Goal: Task Accomplishment & Management: Complete application form

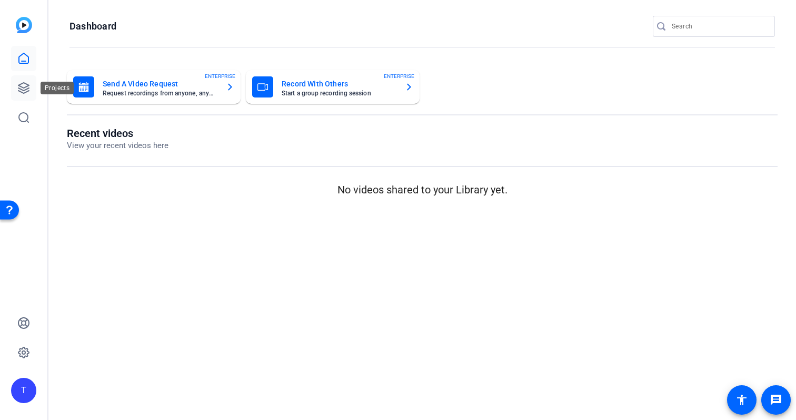
click at [32, 92] on link at bounding box center [23, 87] width 25 height 25
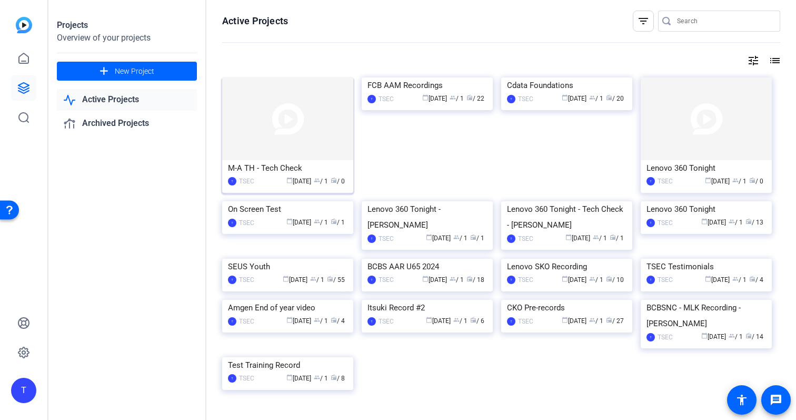
click at [330, 137] on img at bounding box center [287, 118] width 131 height 83
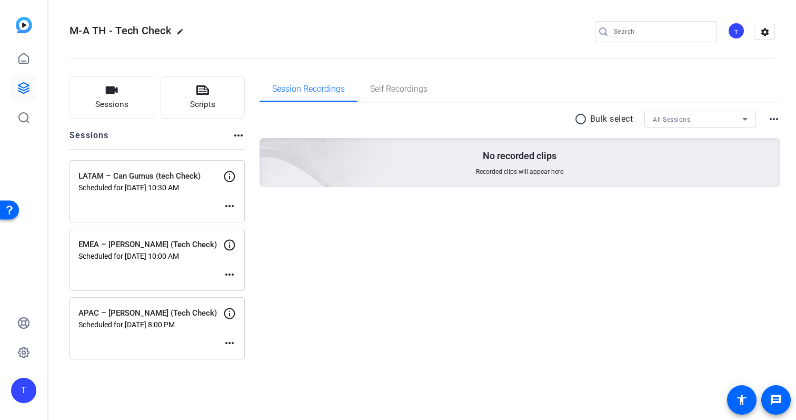
click at [231, 204] on mat-icon "more_horiz" at bounding box center [229, 206] width 13 height 13
click at [229, 172] on div at bounding box center [398, 210] width 796 height 420
click at [229, 172] on icon at bounding box center [229, 176] width 13 height 13
click at [228, 205] on mat-icon "more_horiz" at bounding box center [229, 206] width 13 height 13
click at [255, 220] on span "Edit Session" at bounding box center [256, 221] width 48 height 13
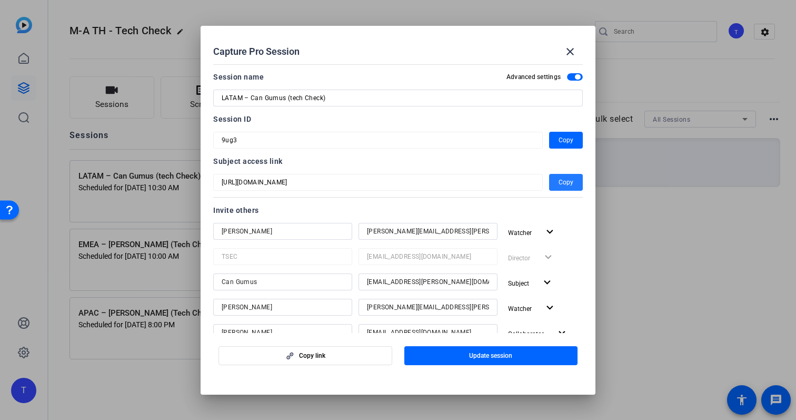
click at [568, 185] on span "Copy" at bounding box center [566, 182] width 15 height 13
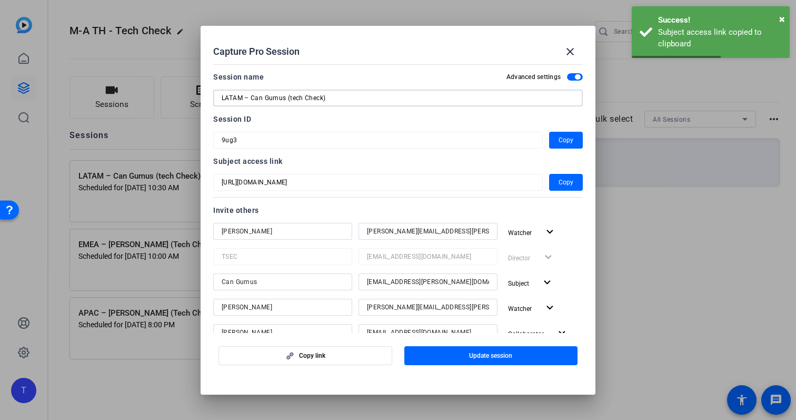
drag, startPoint x: 335, startPoint y: 100, endPoint x: 178, endPoint y: 94, distance: 157.0
click at [178, 94] on div "Capture Pro Session close Session name Advanced settings LATAM – Can Gumus (tec…" at bounding box center [398, 210] width 796 height 420
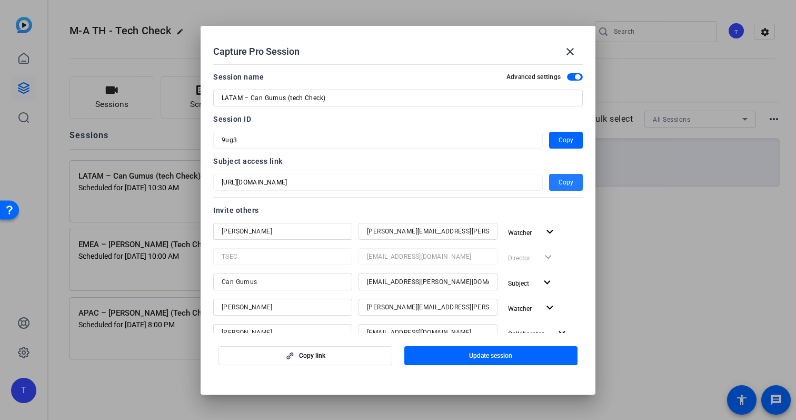
click at [576, 176] on span "button" at bounding box center [566, 182] width 34 height 25
click at [574, 138] on span "button" at bounding box center [566, 139] width 34 height 25
click at [571, 53] on mat-icon "close" at bounding box center [570, 51] width 13 height 13
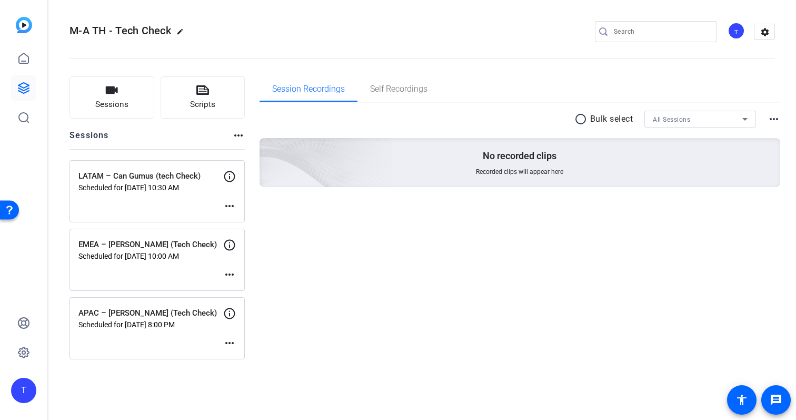
click at [229, 270] on mat-icon "more_horiz" at bounding box center [229, 274] width 13 height 13
click at [259, 288] on span "Edit Session" at bounding box center [256, 290] width 48 height 13
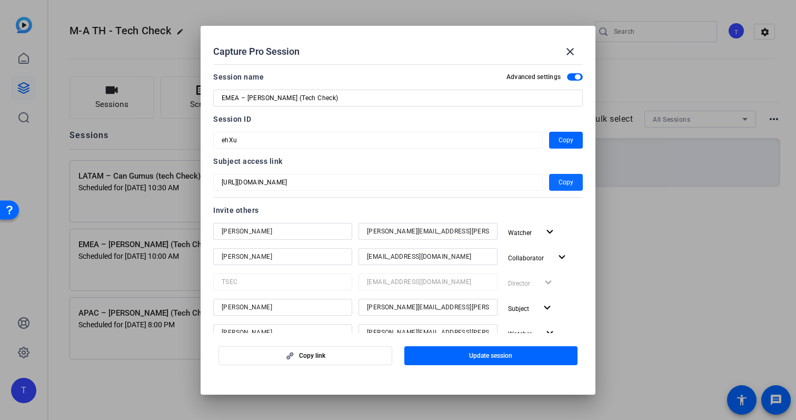
click at [566, 183] on span "Copy" at bounding box center [566, 182] width 15 height 13
click at [392, 98] on input "EMEA – [PERSON_NAME] (Tech Check)" at bounding box center [398, 98] width 353 height 13
click at [566, 180] on span "Copy" at bounding box center [566, 182] width 15 height 13
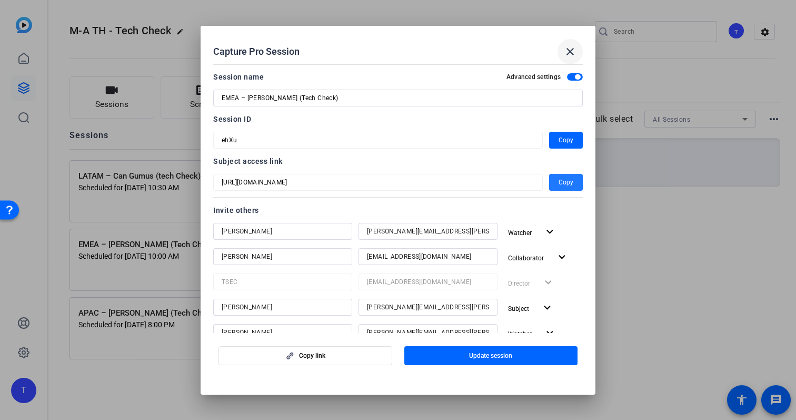
click at [571, 58] on span at bounding box center [570, 51] width 25 height 25
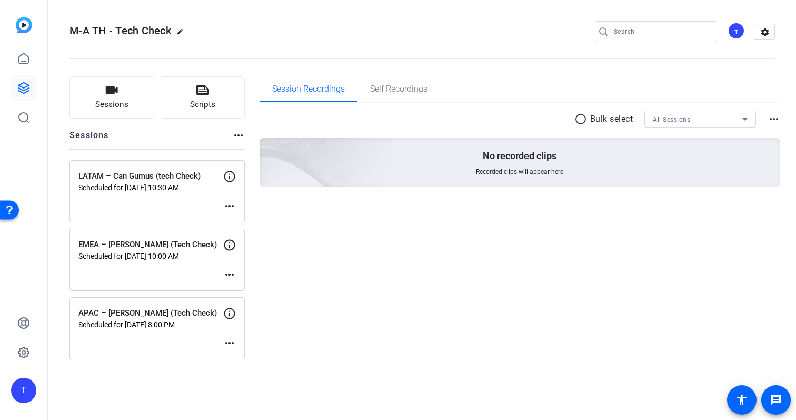
click at [234, 271] on mat-icon "more_horiz" at bounding box center [229, 274] width 13 height 13
click at [255, 296] on button "Archive Session" at bounding box center [255, 302] width 65 height 13
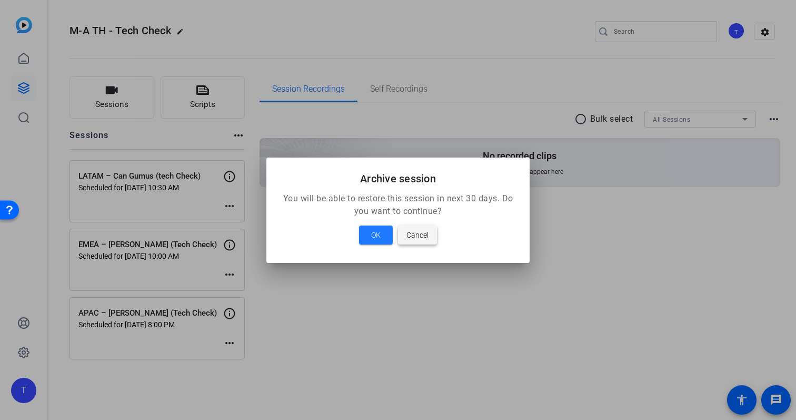
click at [426, 233] on span "Cancel" at bounding box center [418, 235] width 22 height 13
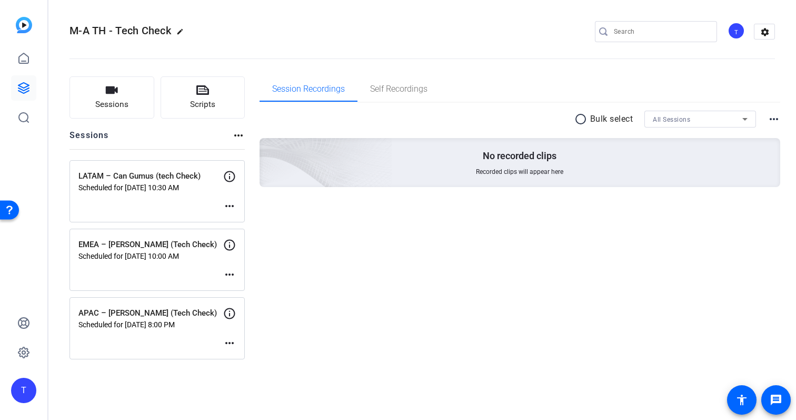
click at [227, 275] on mat-icon "more_horiz" at bounding box center [229, 274] width 13 height 13
click at [258, 293] on span "Edit Session" at bounding box center [256, 290] width 48 height 13
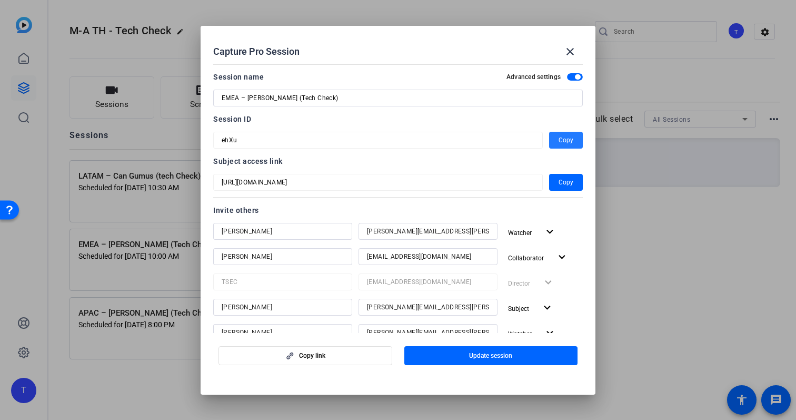
click at [562, 132] on span "button" at bounding box center [566, 139] width 34 height 25
click at [572, 50] on mat-icon "close" at bounding box center [570, 51] width 13 height 13
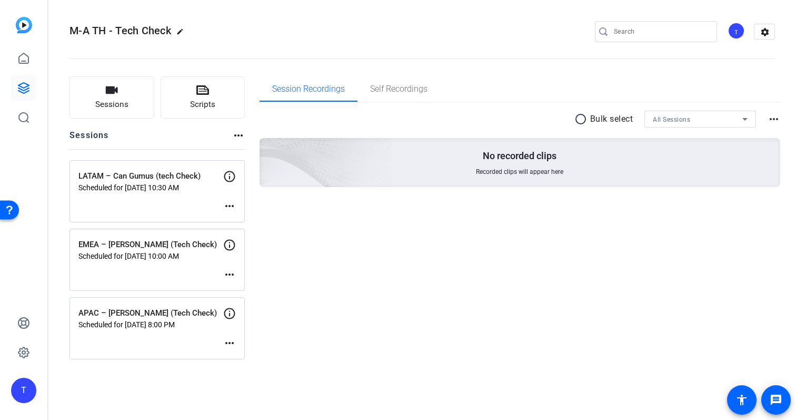
click at [230, 345] on mat-icon "more_horiz" at bounding box center [229, 343] width 13 height 13
click at [243, 357] on span "Edit Session" at bounding box center [256, 358] width 48 height 13
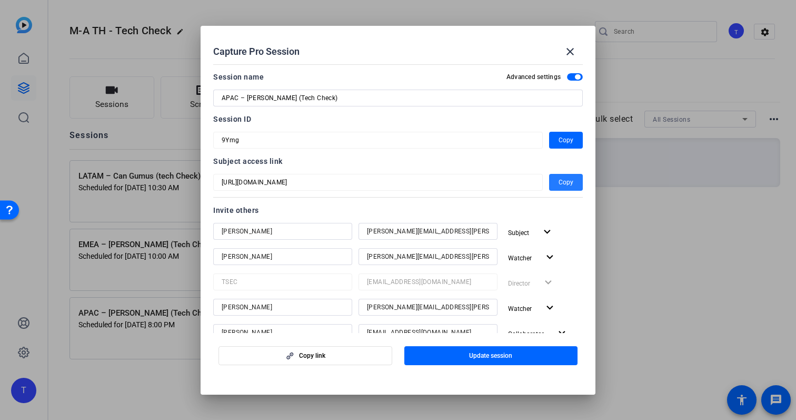
click at [575, 181] on span "button" at bounding box center [566, 182] width 34 height 25
click at [571, 182] on span "Copy" at bounding box center [566, 182] width 15 height 13
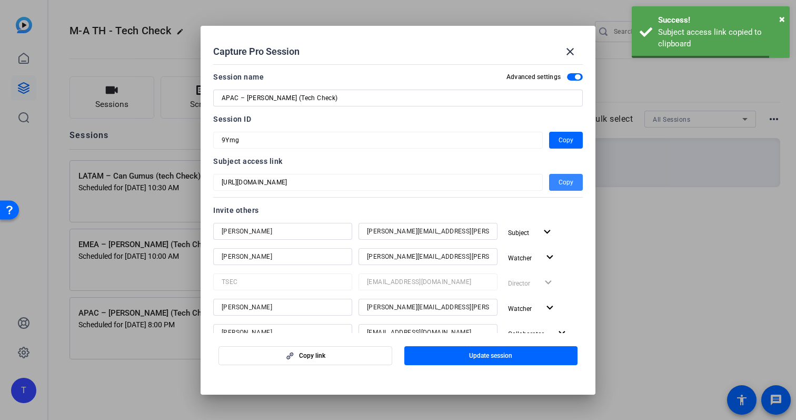
click at [564, 182] on span "Copy" at bounding box center [566, 182] width 15 height 13
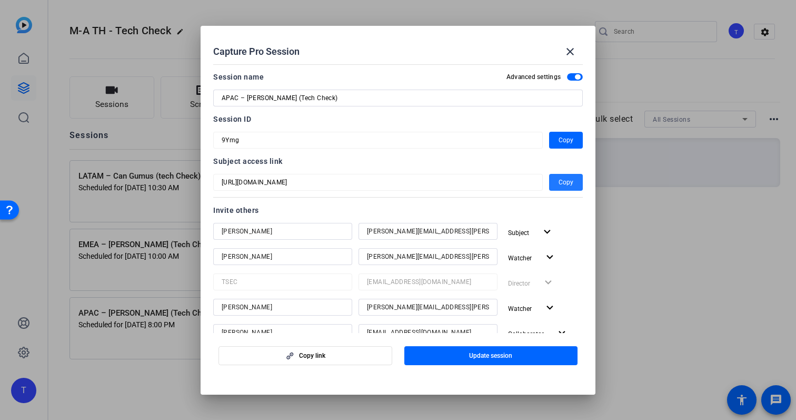
click at [573, 190] on span "button" at bounding box center [566, 182] width 34 height 25
click at [563, 183] on span "Copy" at bounding box center [566, 182] width 15 height 13
click at [574, 141] on span "button" at bounding box center [566, 139] width 34 height 25
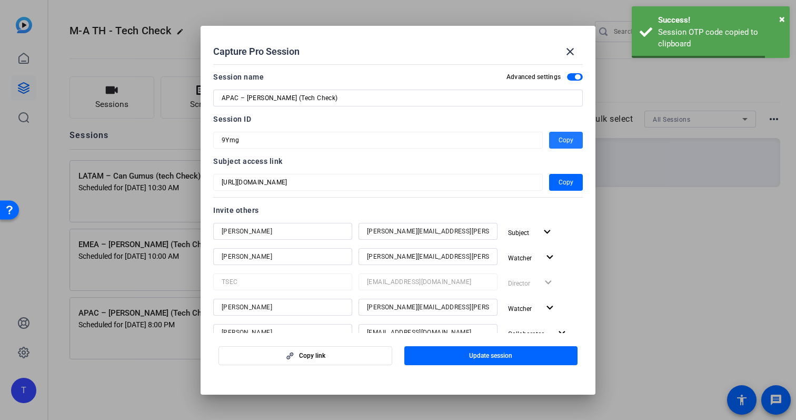
click at [335, 132] on mat-form-field "9Ymg" at bounding box center [378, 140] width 330 height 17
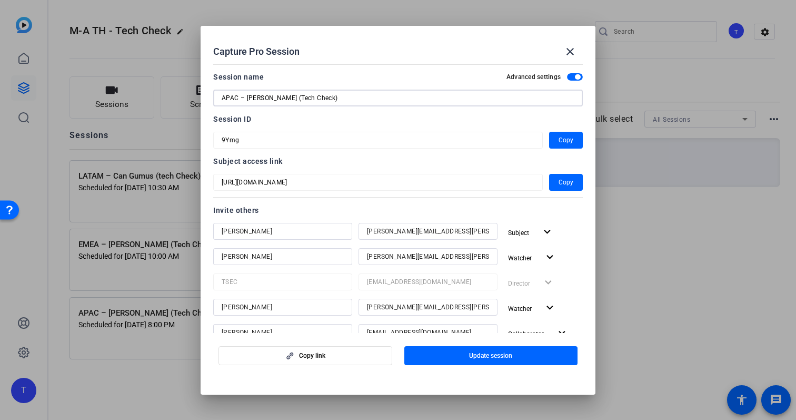
click at [308, 97] on input "APAC – [PERSON_NAME] (Tech Check)" at bounding box center [398, 98] width 353 height 13
click at [463, 93] on input "APAC – [PERSON_NAME] (Tech Check)" at bounding box center [398, 98] width 353 height 13
click at [564, 58] on span at bounding box center [570, 51] width 25 height 25
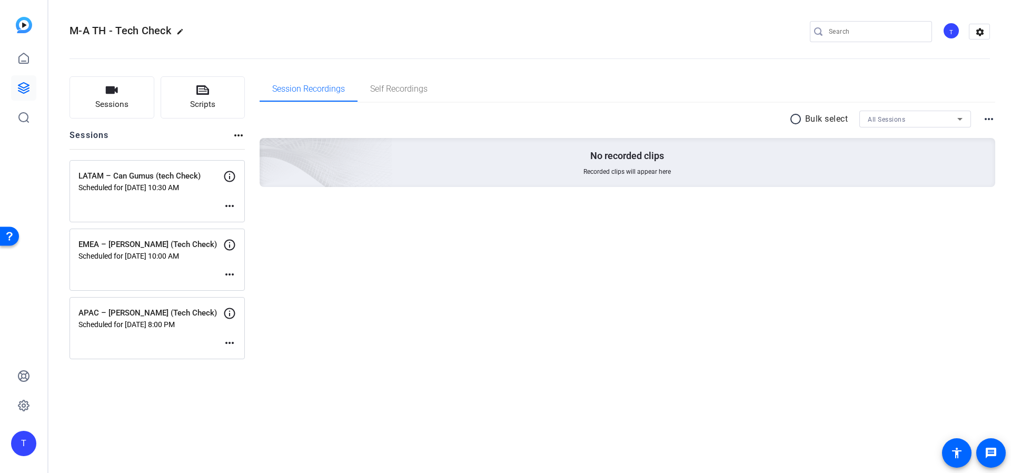
click at [228, 342] on mat-icon "more_horiz" at bounding box center [229, 343] width 13 height 13
click at [250, 357] on span "Edit Session" at bounding box center [256, 358] width 48 height 13
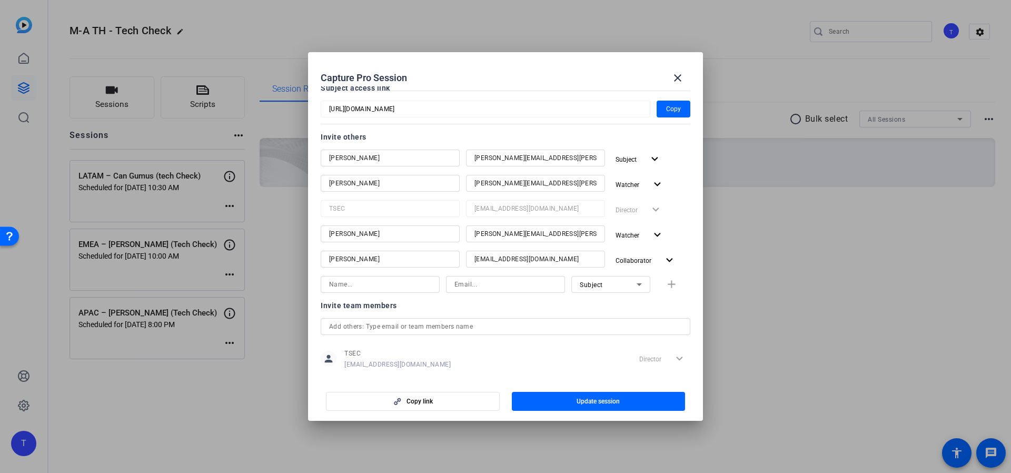
scroll to position [102, 0]
click at [666, 281] on div "Subject add" at bounding box center [506, 281] width 370 height 17
click at [392, 284] on input at bounding box center [380, 281] width 102 height 13
click at [663, 278] on div "Subject add" at bounding box center [506, 281] width 370 height 17
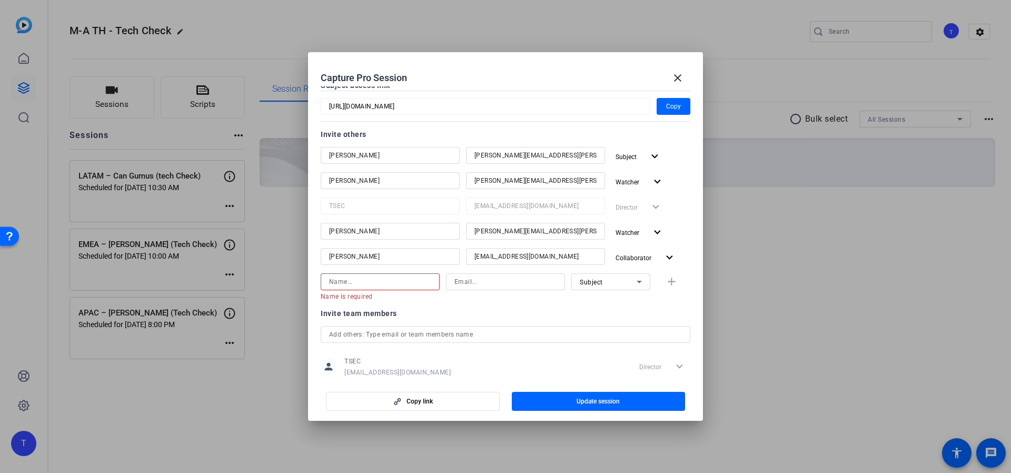
click at [407, 283] on input at bounding box center [380, 281] width 102 height 13
click at [476, 283] on input at bounding box center [505, 281] width 102 height 13
paste input "mailto:[DOMAIN_NAME][EMAIL_ADDRESS][PERSON_NAME][DOMAIN_NAME]"
click at [384, 284] on input at bounding box center [380, 281] width 102 height 13
drag, startPoint x: 472, startPoint y: 283, endPoint x: 442, endPoint y: 280, distance: 30.2
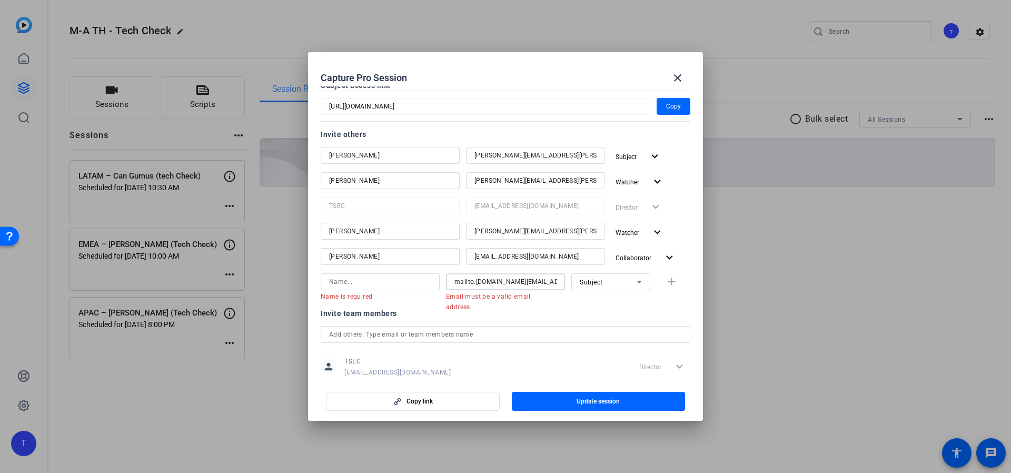
click at [442, 280] on div "Name is required mailto:[DOMAIN_NAME][EMAIL_ADDRESS][PERSON_NAME][DOMAIN_NAME] …" at bounding box center [506, 286] width 370 height 27
type input "[DOMAIN_NAME][EMAIL_ADDRESS][PERSON_NAME][PERSON_NAME][DOMAIN_NAME]"
click at [586, 288] on div "Subject" at bounding box center [608, 281] width 57 height 13
drag, startPoint x: 589, startPoint y: 315, endPoint x: 563, endPoint y: 310, distance: 26.3
click at [588, 314] on span "Watcher" at bounding box center [586, 319] width 25 height 13
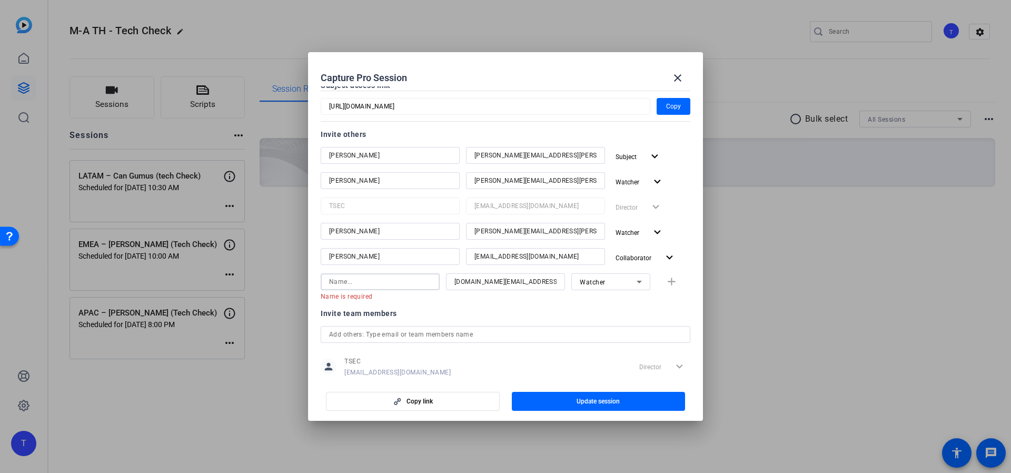
click at [397, 279] on input at bounding box center [380, 281] width 102 height 13
type input "[PERSON_NAME]"
click at [633, 397] on span "button" at bounding box center [599, 401] width 174 height 25
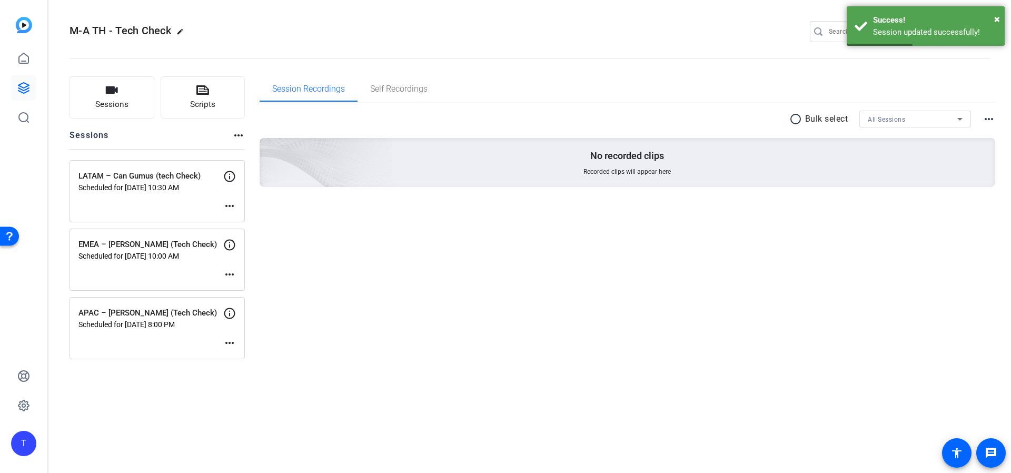
click at [230, 276] on mat-icon "more_horiz" at bounding box center [229, 274] width 13 height 13
click at [261, 285] on span "Edit Session" at bounding box center [256, 290] width 48 height 13
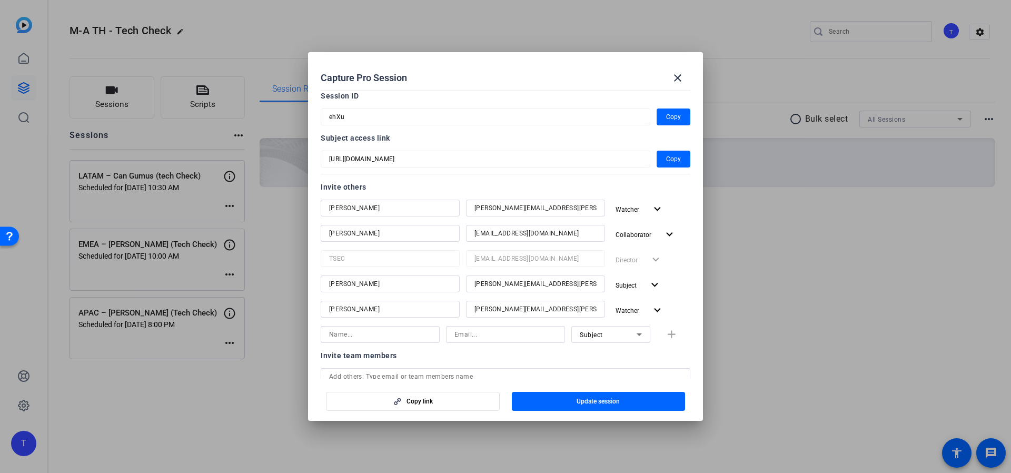
scroll to position [75, 0]
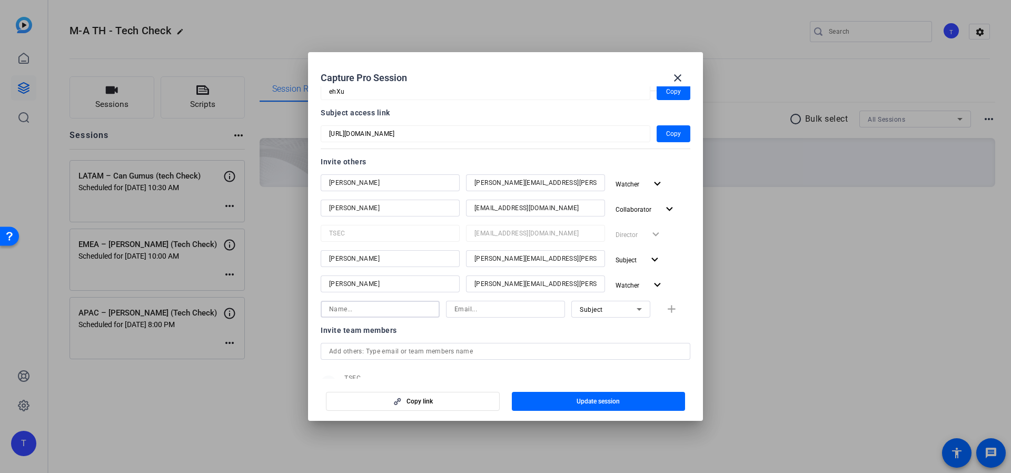
click at [390, 311] on input at bounding box center [380, 309] width 102 height 13
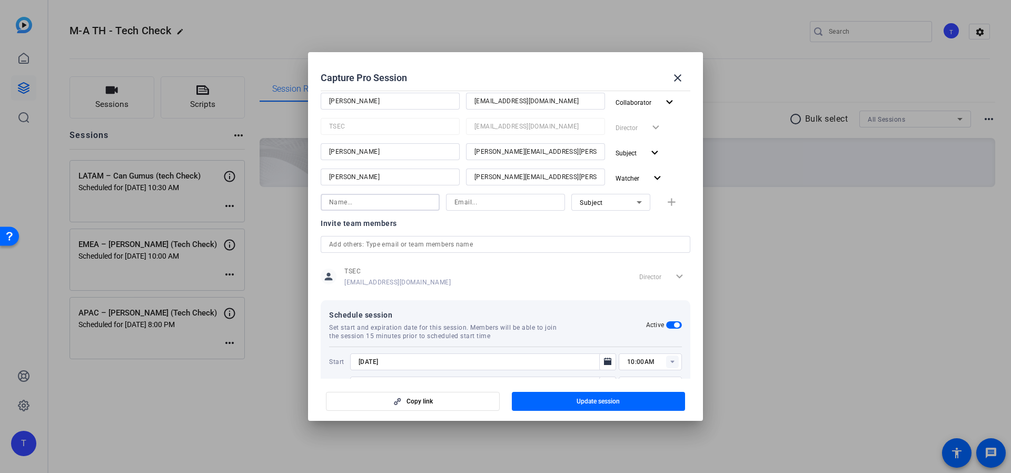
scroll to position [193, 0]
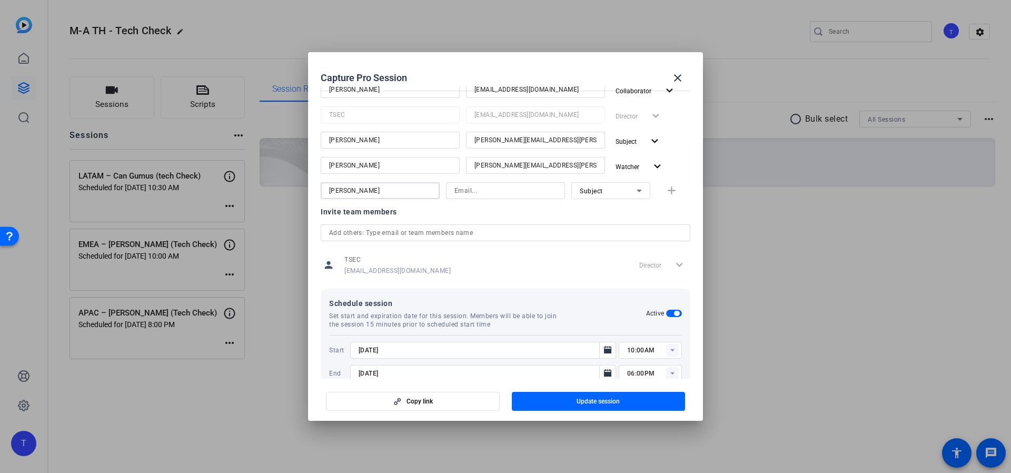
type input "[PERSON_NAME]"
paste input "mailto:[PERSON_NAME][EMAIL_ADDRESS][PERSON_NAME][DOMAIN_NAME]"
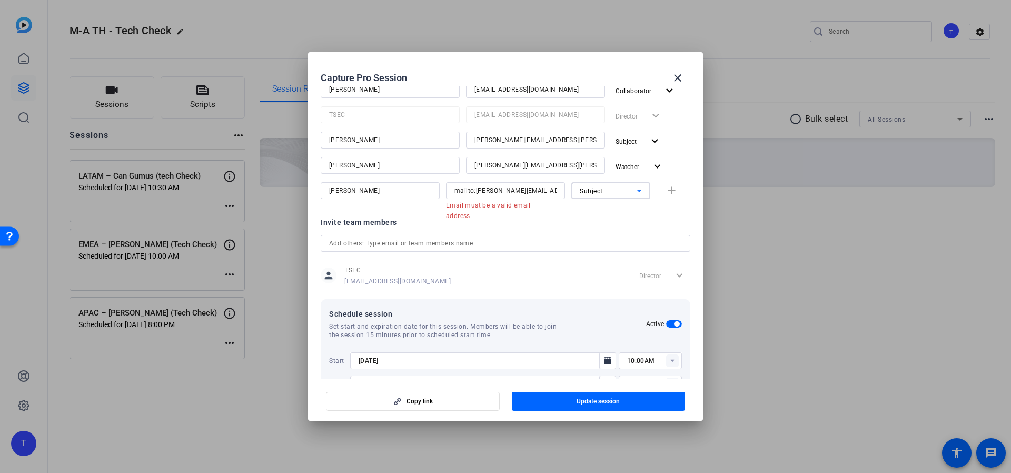
click at [626, 194] on div "Subject" at bounding box center [611, 190] width 62 height 13
click at [610, 225] on mat-option "Watcher" at bounding box center [605, 228] width 79 height 17
drag, startPoint x: 662, startPoint y: 189, endPoint x: 660, endPoint y: 196, distance: 7.5
click at [662, 189] on div "[PERSON_NAME] mailto:[PERSON_NAME][EMAIL_ADDRESS][PERSON_NAME][DOMAIN_NAME] Ema…" at bounding box center [506, 195] width 370 height 27
click at [472, 191] on input "mailto:[PERSON_NAME][EMAIL_ADDRESS][PERSON_NAME][DOMAIN_NAME]" at bounding box center [505, 190] width 102 height 13
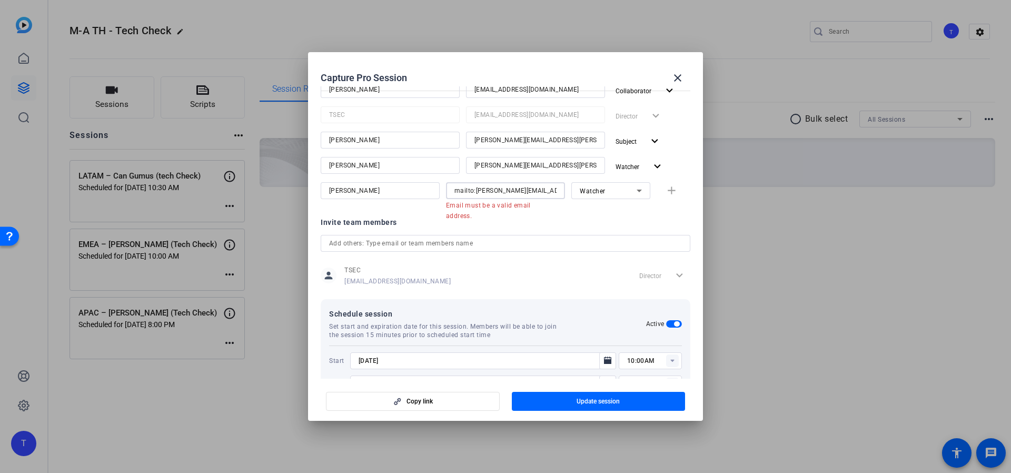
drag, startPoint x: 472, startPoint y: 191, endPoint x: 439, endPoint y: 187, distance: 33.9
click at [439, 187] on div "[PERSON_NAME] mailto:[PERSON_NAME][EMAIL_ADDRESS][PERSON_NAME][DOMAIN_NAME] Ema…" at bounding box center [506, 195] width 370 height 27
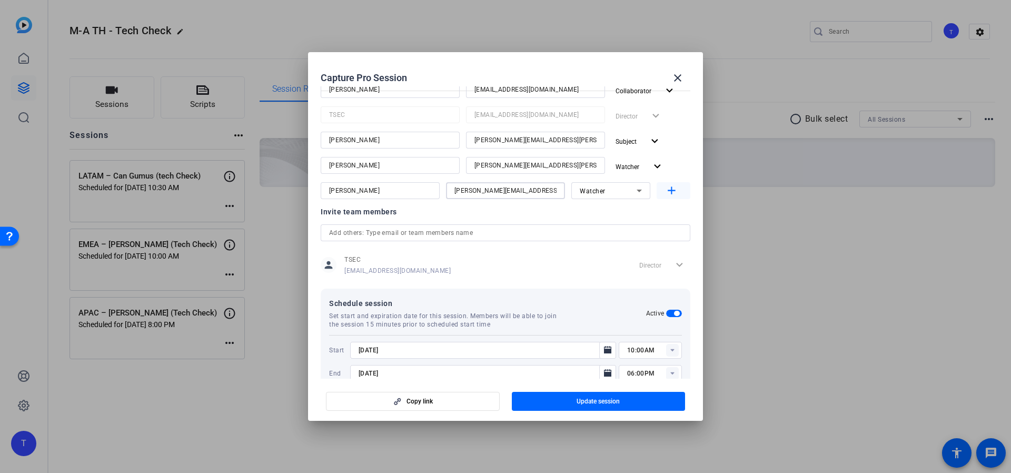
type input "[PERSON_NAME][EMAIL_ADDRESS][PERSON_NAME][DOMAIN_NAME]"
click at [665, 191] on mat-icon "add" at bounding box center [671, 190] width 13 height 13
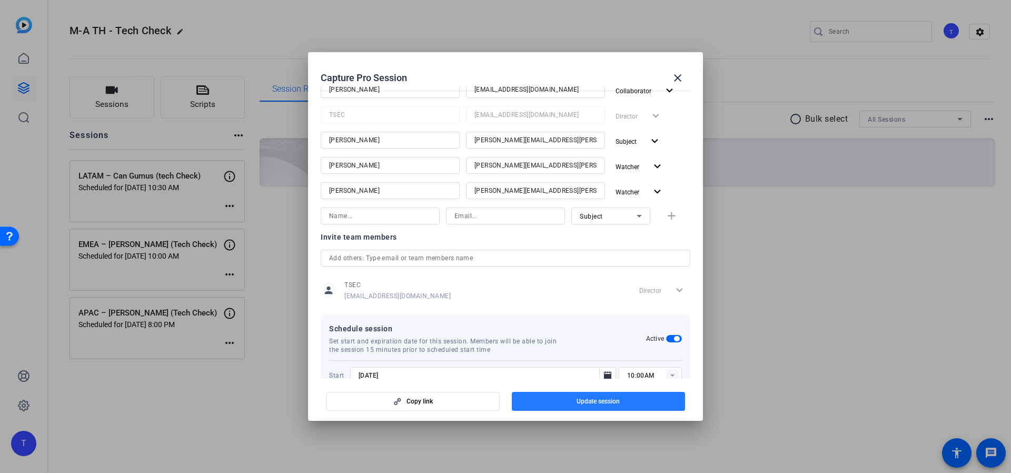
click at [613, 404] on span "Update session" at bounding box center [598, 401] width 43 height 8
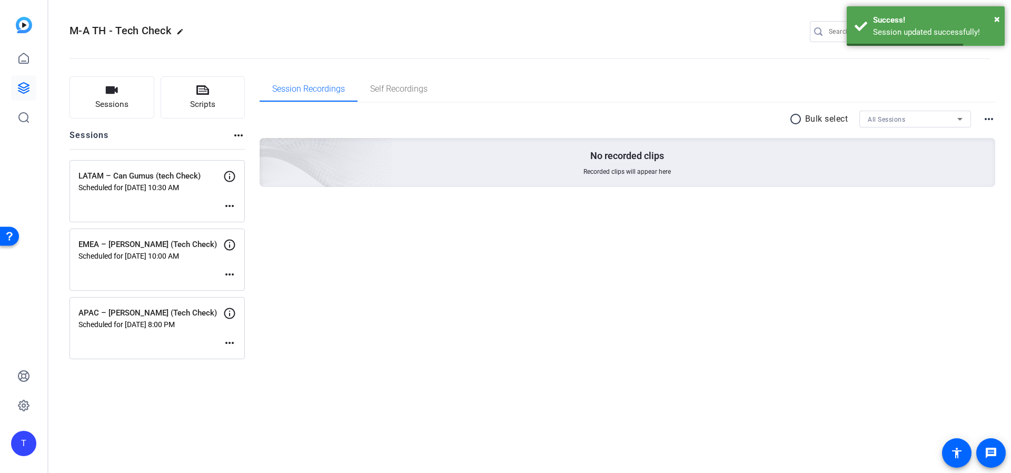
click at [233, 343] on mat-icon "more_horiz" at bounding box center [229, 343] width 13 height 13
click at [258, 355] on span "Edit Session" at bounding box center [256, 358] width 48 height 13
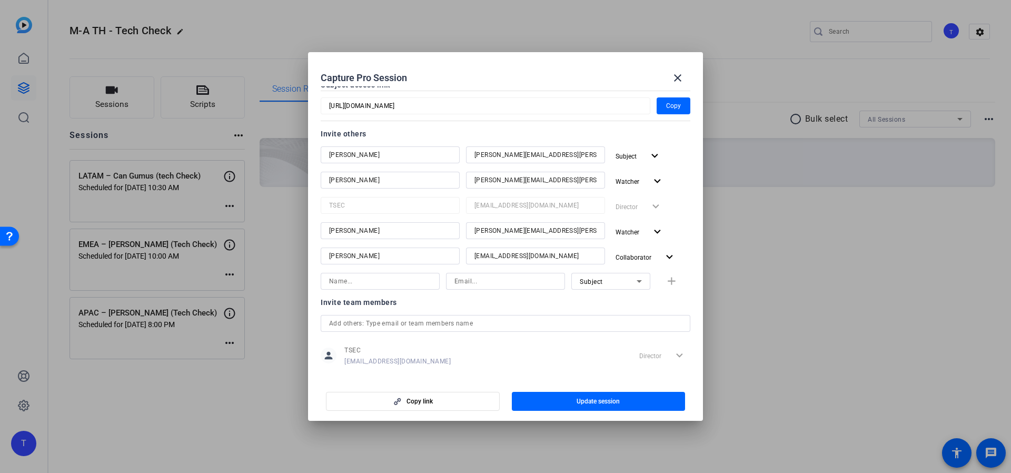
scroll to position [93, 0]
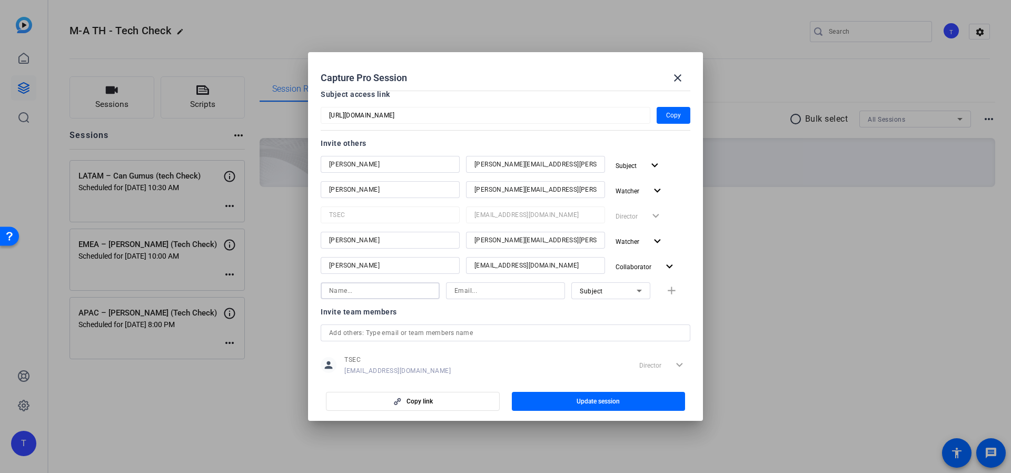
drag, startPoint x: 417, startPoint y: 287, endPoint x: 575, endPoint y: 289, distance: 158.5
click at [417, 286] on input at bounding box center [380, 290] width 102 height 13
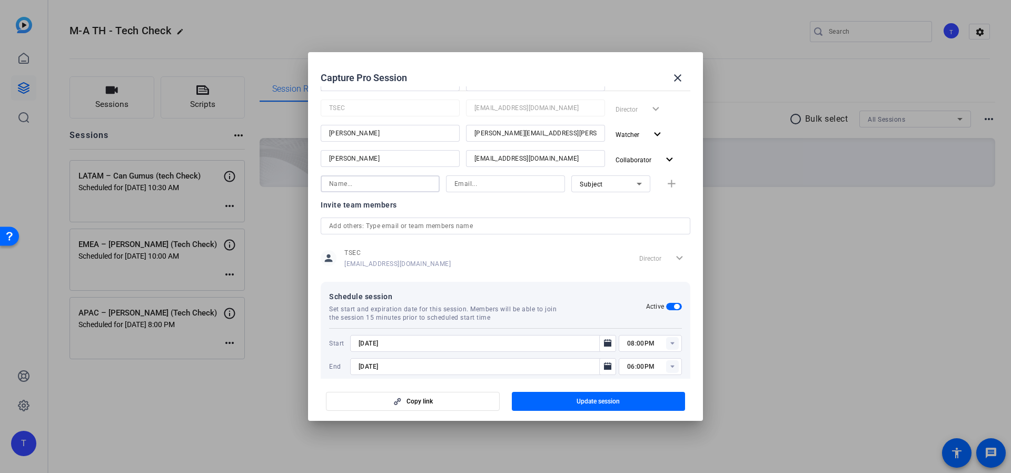
scroll to position [216, 0]
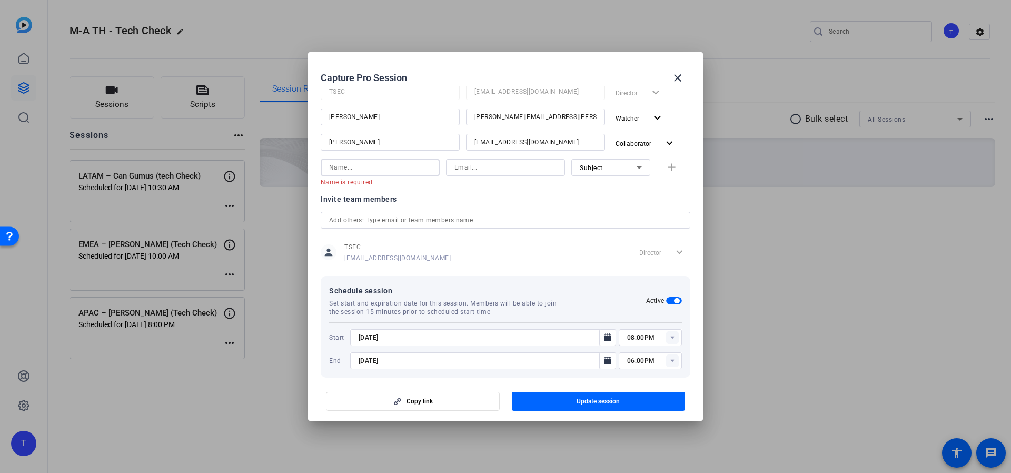
paste input "[PERSON_NAME]"
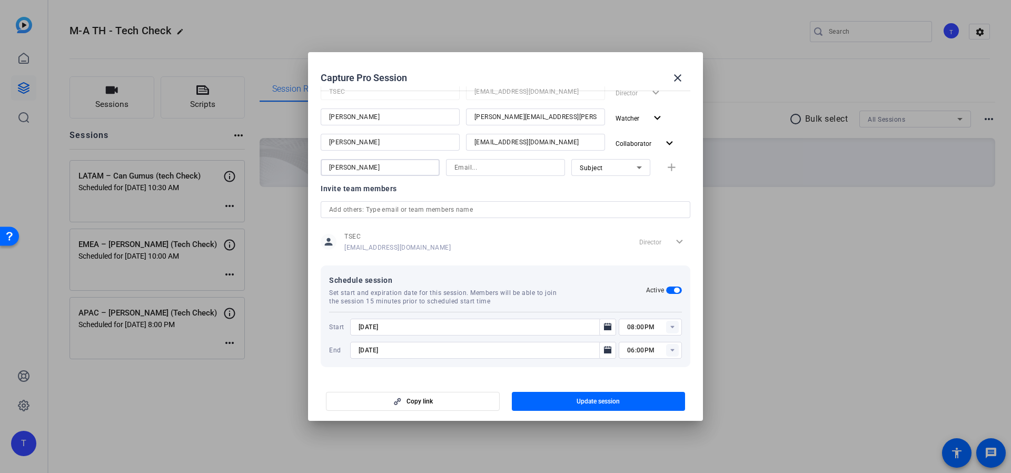
type input "[PERSON_NAME]"
click at [498, 167] on input at bounding box center [505, 167] width 102 height 13
paste input "mailto:[DOMAIN_NAME][EMAIL_ADDRESS][PERSON_NAME][DOMAIN_NAME]"
click at [607, 165] on div "Subject" at bounding box center [608, 167] width 57 height 13
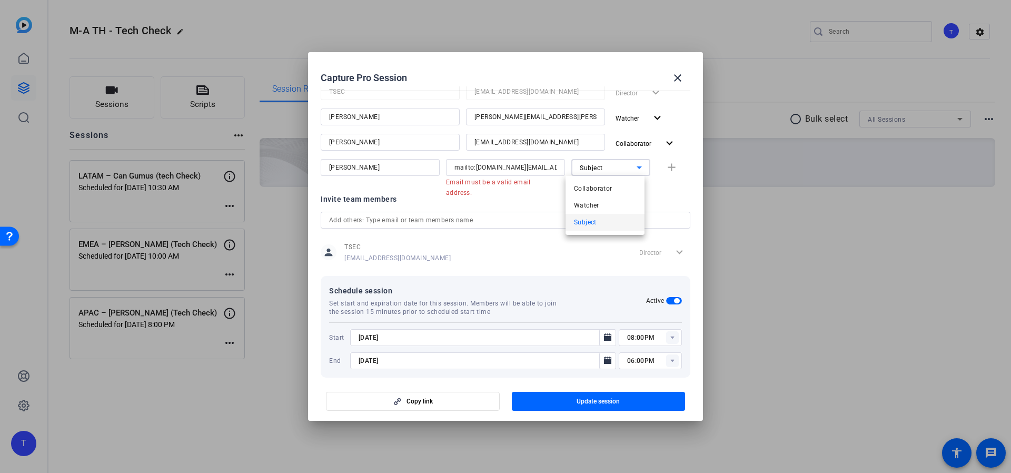
click at [472, 167] on div at bounding box center [505, 236] width 1011 height 473
drag, startPoint x: 472, startPoint y: 167, endPoint x: 442, endPoint y: 165, distance: 30.1
click at [446, 166] on div "mailto:[DOMAIN_NAME][EMAIL_ADDRESS][PERSON_NAME][DOMAIN_NAME]" at bounding box center [505, 167] width 119 height 17
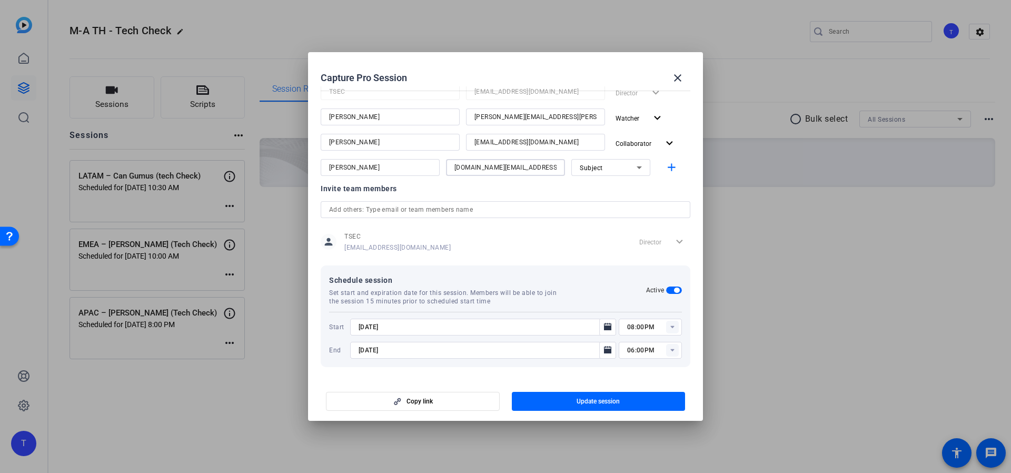
type input "[DOMAIN_NAME][EMAIL_ADDRESS][PERSON_NAME][PERSON_NAME][DOMAIN_NAME]"
click at [588, 166] on span "Subject" at bounding box center [591, 167] width 23 height 7
click at [605, 204] on mat-option "Watcher" at bounding box center [605, 205] width 79 height 17
click at [669, 167] on mat-icon "add" at bounding box center [671, 167] width 13 height 13
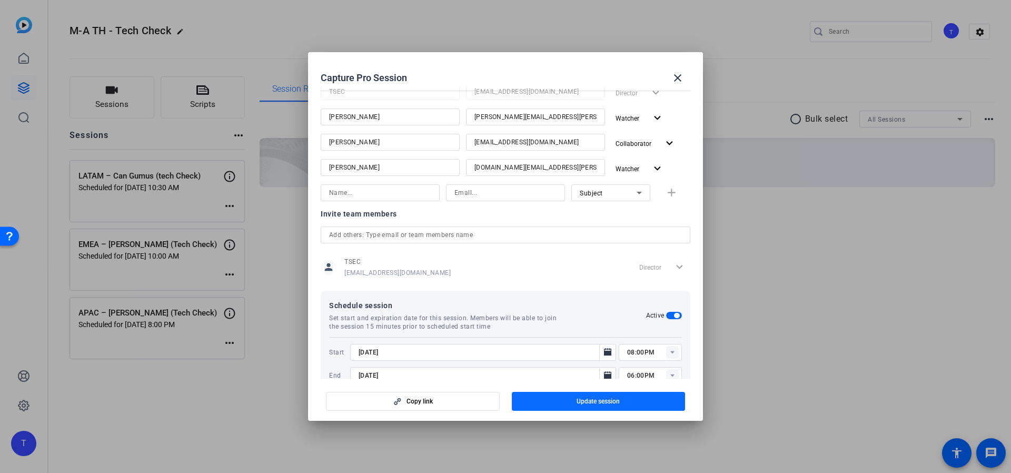
click at [604, 402] on span "Update session" at bounding box center [598, 401] width 43 height 8
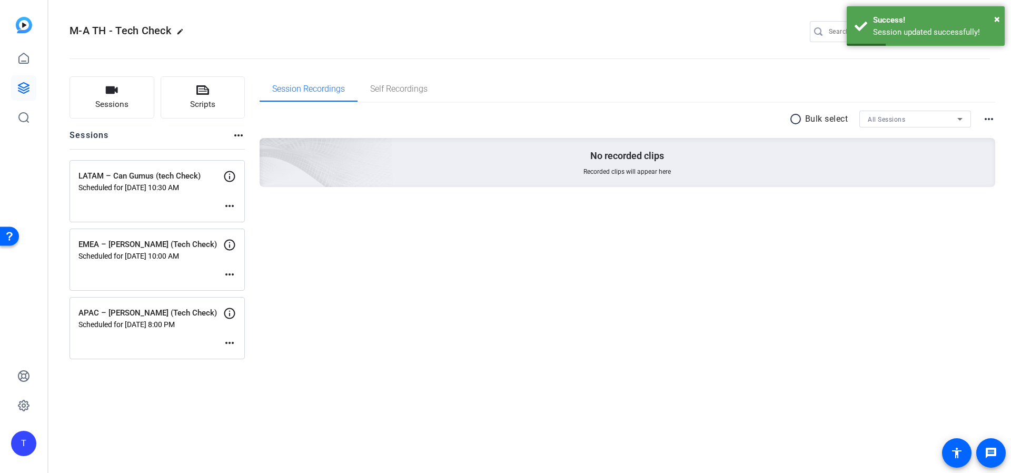
click at [231, 206] on mat-icon "more_horiz" at bounding box center [229, 206] width 13 height 13
drag, startPoint x: 250, startPoint y: 220, endPoint x: 582, endPoint y: 313, distance: 345.1
click at [253, 220] on span "Edit Session" at bounding box center [256, 221] width 48 height 13
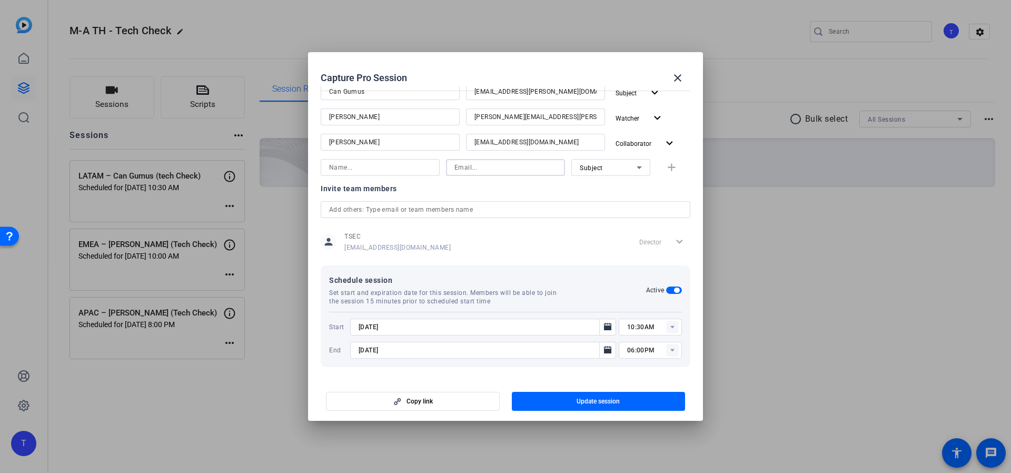
click at [468, 165] on input at bounding box center [505, 167] width 102 height 13
paste input "mailto:[EMAIL_ADDRESS][PERSON_NAME][PERSON_NAME][DOMAIN_NAME]"
drag, startPoint x: 472, startPoint y: 169, endPoint x: 413, endPoint y: 169, distance: 59.0
click at [411, 169] on div "mailto:[EMAIL_ADDRESS][PERSON_NAME][PERSON_NAME][DOMAIN_NAME] Subject add" at bounding box center [506, 167] width 370 height 17
type input "[EMAIL_ADDRESS][PERSON_NAME][PERSON_NAME][DOMAIN_NAME]"
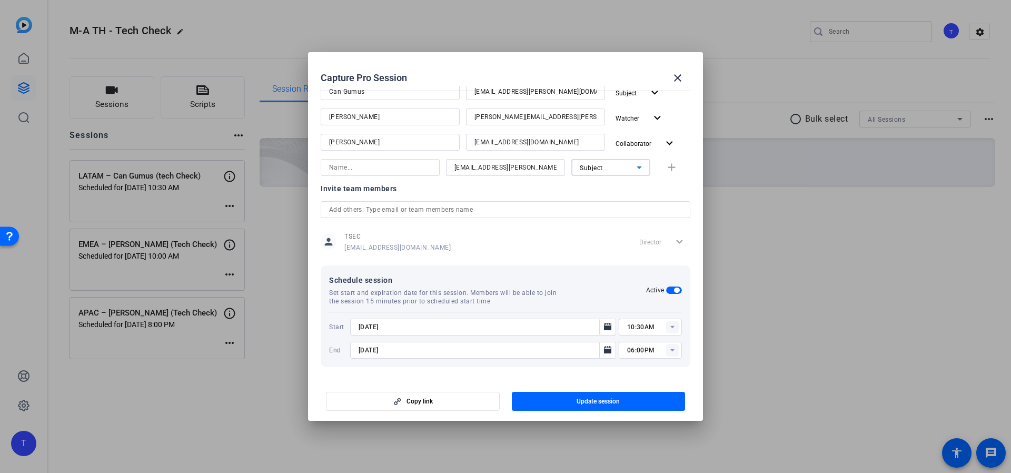
click at [612, 164] on div "Subject" at bounding box center [608, 167] width 57 height 13
click at [607, 201] on mat-option "Watcher" at bounding box center [605, 205] width 79 height 17
click at [355, 167] on input at bounding box center [380, 167] width 102 height 13
paste input "[PERSON_NAME]"
type input "[PERSON_NAME]"
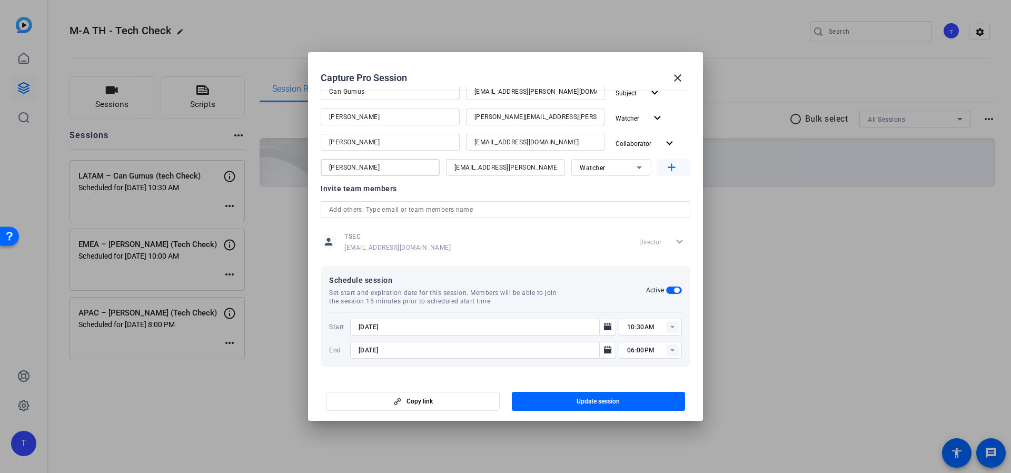
click at [668, 164] on mat-icon "add" at bounding box center [671, 167] width 13 height 13
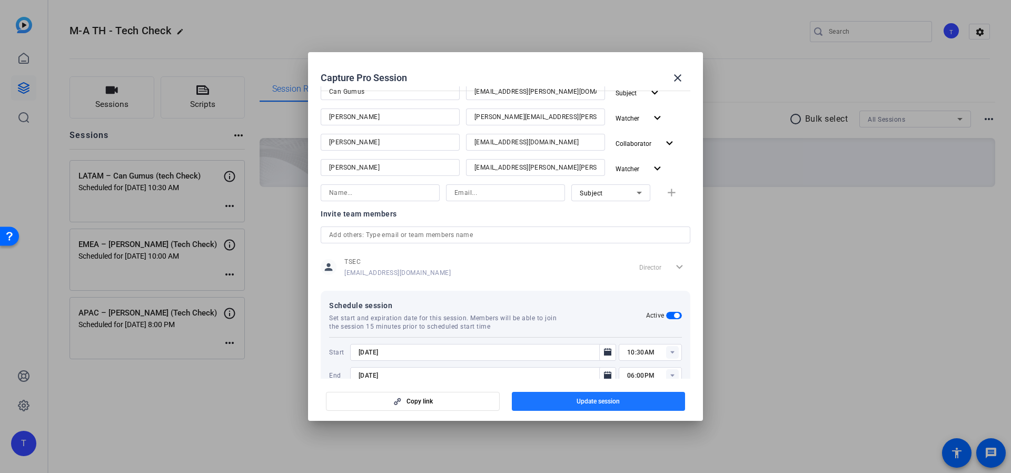
drag, startPoint x: 634, startPoint y: 405, endPoint x: 724, endPoint y: 404, distance: 90.1
click at [634, 406] on span "button" at bounding box center [599, 401] width 174 height 25
